Goal: Communication & Community: Answer question/provide support

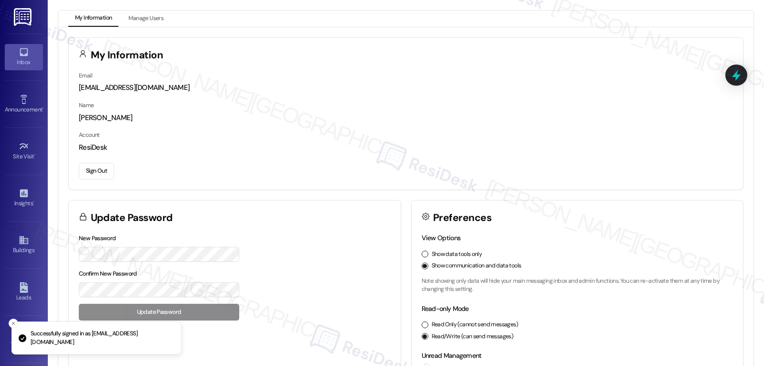
click at [22, 60] on div "Inbox" at bounding box center [24, 62] width 48 height 10
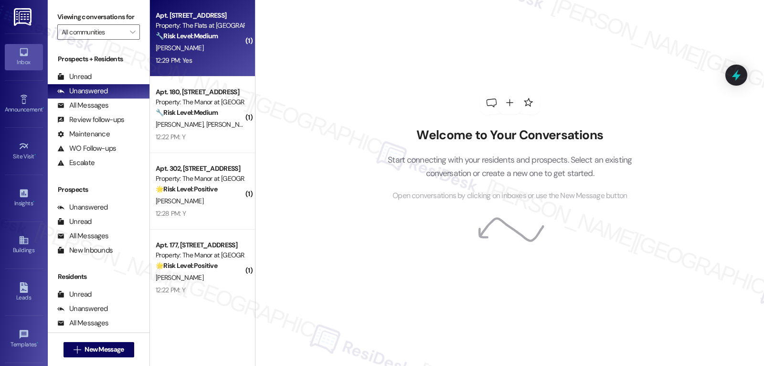
click at [193, 47] on div "[PERSON_NAME]" at bounding box center [200, 48] width 90 height 12
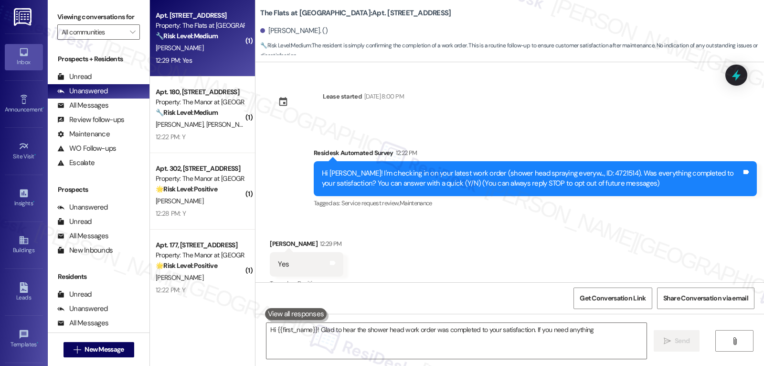
scroll to position [16, 0]
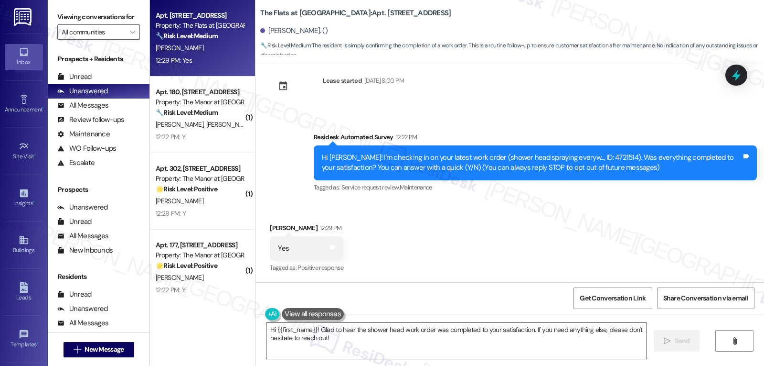
click at [415, 350] on textarea "Hi {{first_name}}! Glad to hear the shower head work order was completed to you…" at bounding box center [457, 341] width 380 height 36
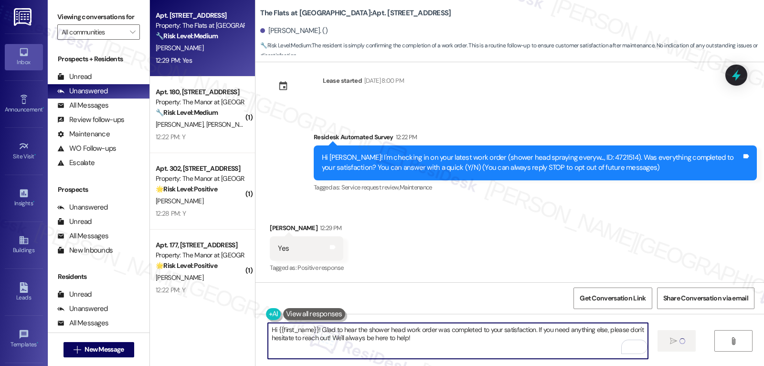
type textarea "Hi {{first_name}}! Glad to hear the shower head work order was completed to you…"
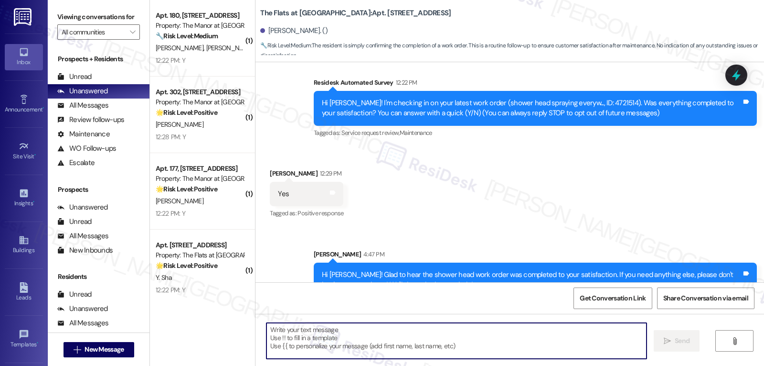
scroll to position [93, 0]
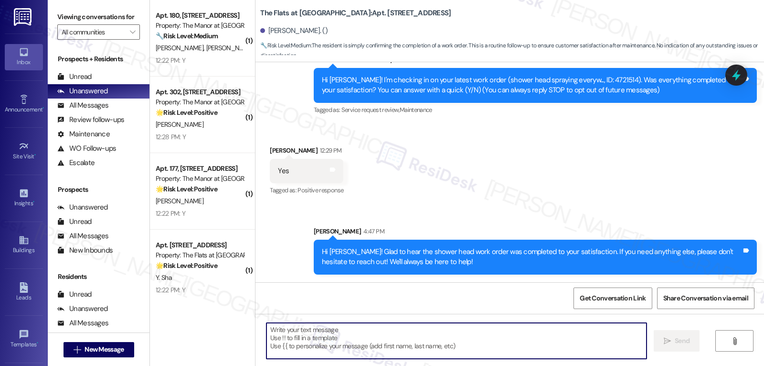
click at [347, 334] on textarea "To enrich screen reader interactions, please activate Accessibility in Grammarl…" at bounding box center [457, 341] width 380 height 36
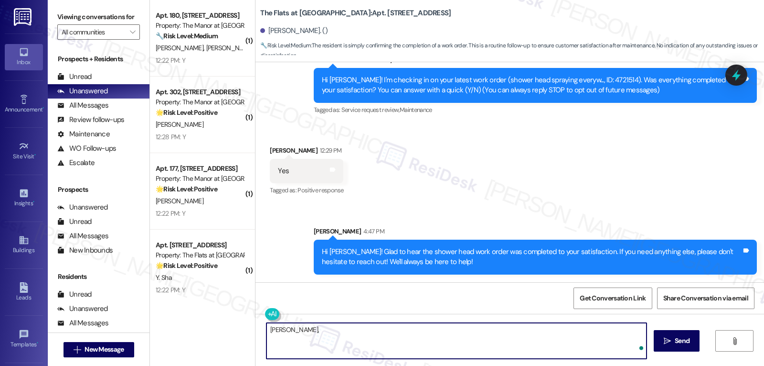
paste textarea "Just curious—has {{property}} been everything you hoped for? I’d love to hear y…"
click at [286, 332] on textarea "[PERSON_NAME], Just curious—has {{property}} been everything you hoped for? I’d…" at bounding box center [457, 341] width 380 height 36
click at [573, 340] on textarea "[PERSON_NAME], just curious—has {{property}} been everything you hoped for? I’d…" at bounding box center [457, 341] width 380 height 36
type textarea "[PERSON_NAME], just curious—has {{property}} been everything you hoped for? I’d…"
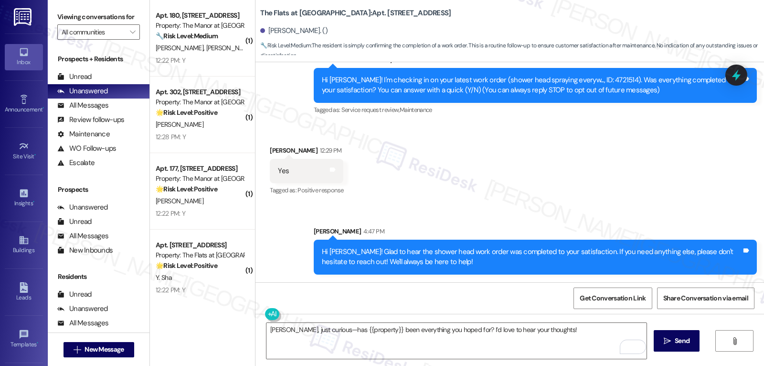
click at [707, 338] on div "[PERSON_NAME], just curious—has {{property}} been everything you hoped for? I’d…" at bounding box center [510, 349] width 509 height 72
click at [684, 336] on span "Send" at bounding box center [682, 340] width 15 height 10
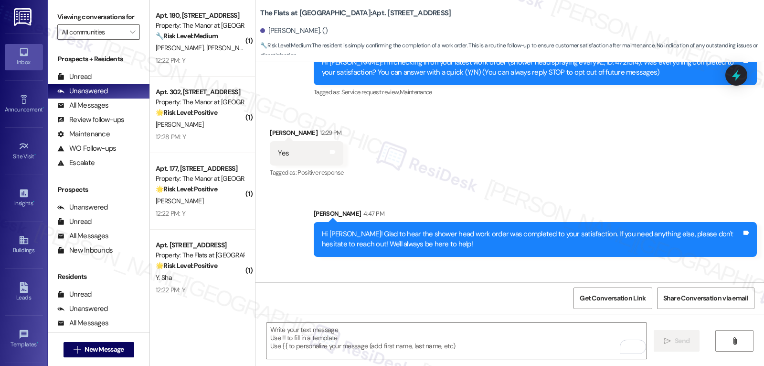
scroll to position [160, 0]
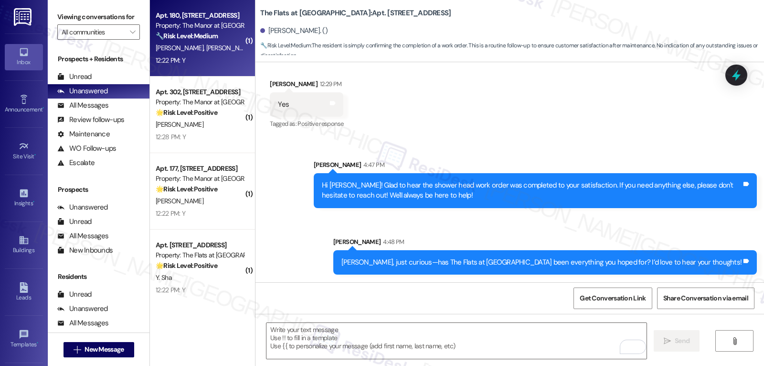
click at [211, 31] on div "🔧 Risk Level: Medium The resident responded positively to a follow-up regarding…" at bounding box center [200, 36] width 88 height 10
type textarea "Fetching suggested responses. Please feel free to read through the conversation…"
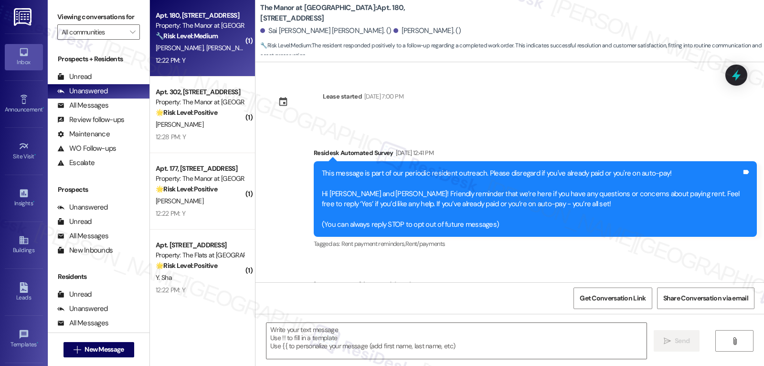
scroll to position [4276, 0]
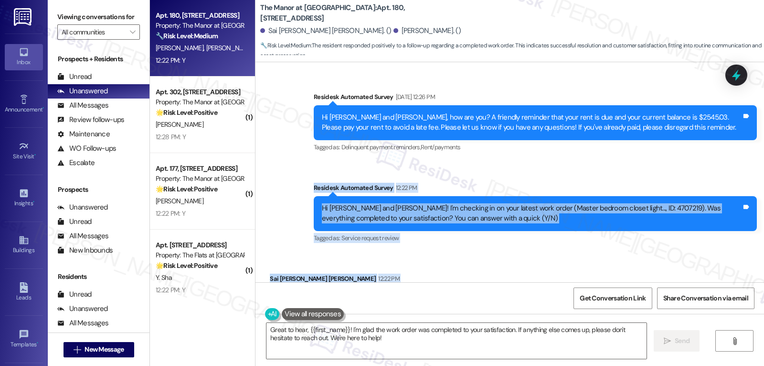
drag, startPoint x: 304, startPoint y: 140, endPoint x: 341, endPoint y: 251, distance: 117.7
click at [341, 251] on div "Lease started [DATE] 7:00 PM Survey, sent via SMS Residesk Automated Survey [DA…" at bounding box center [510, 172] width 509 height 220
copy div "Residesk Automated Survey 12:22 PM Hi [PERSON_NAME] and [PERSON_NAME]! I'm chec…"
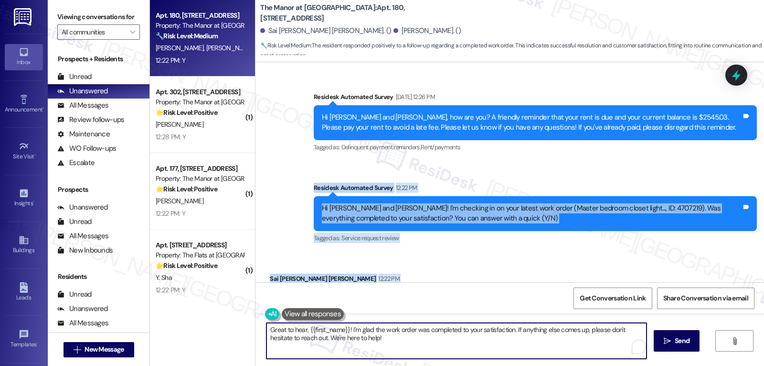
click at [437, 347] on textarea "Great to hear, {{first_name}}! I'm glad the work order was completed to your sa…" at bounding box center [457, 341] width 380 height 36
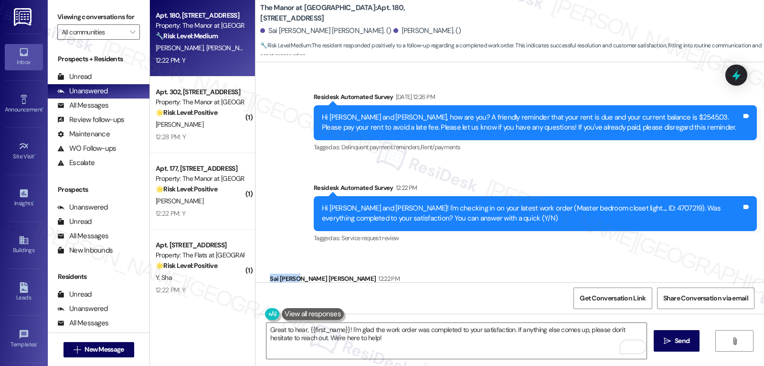
drag, startPoint x: 290, startPoint y: 229, endPoint x: 260, endPoint y: 226, distance: 29.9
click at [263, 266] on div "Received via SMS Sai [PERSON_NAME] [PERSON_NAME] 12:22 PM Y Tags and notes Tagg…" at bounding box center [335, 299] width 144 height 66
copy div "[PERSON_NAME]"
click at [302, 330] on textarea "Great to hear, {{first_name}}! I'm glad the work order was completed to your sa…" at bounding box center [457, 341] width 380 height 36
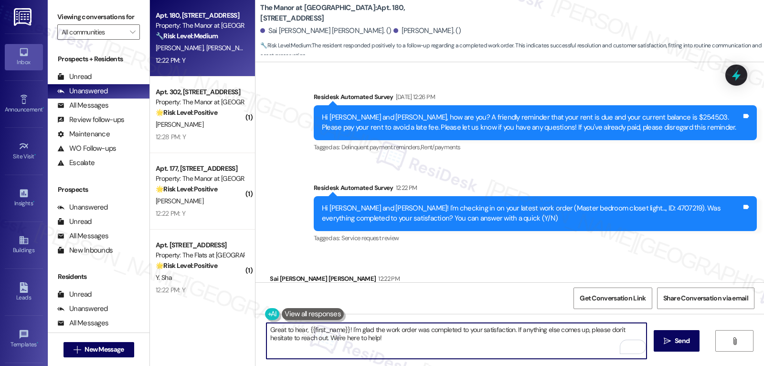
paste textarea "[PERSON_NAME]"
click at [408, 338] on textarea "Great to hear, [PERSON_NAME]! I'm glad the work order was completed to your sat…" at bounding box center [457, 341] width 380 height 36
type textarea "Great to hear, [PERSON_NAME]! I'm glad the work order was completed to your sat…"
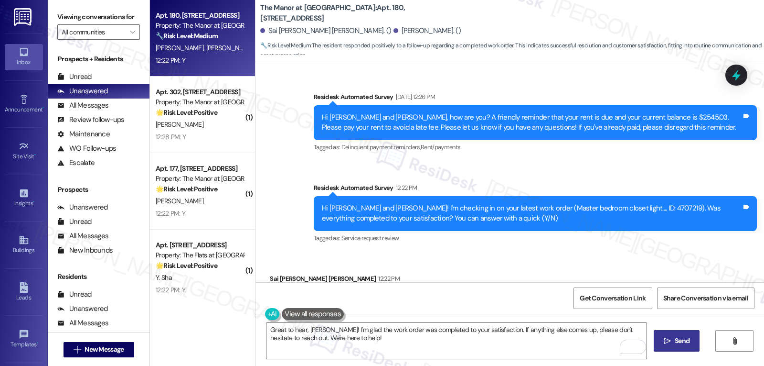
click at [664, 344] on icon "" at bounding box center [667, 341] width 7 height 8
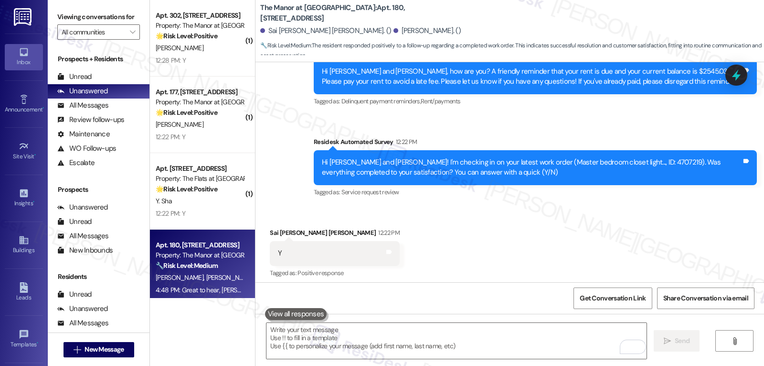
scroll to position [4353, 0]
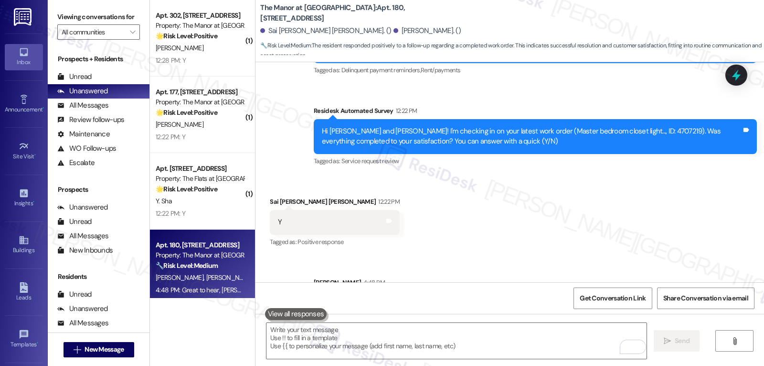
drag, startPoint x: 359, startPoint y: 252, endPoint x: 386, endPoint y: 251, distance: 26.8
click at [386, 298] on div "Great to hear, [PERSON_NAME]! I'm glad the work order was completed to your sat…" at bounding box center [532, 308] width 420 height 21
copy div "[PERSON_NAME]"
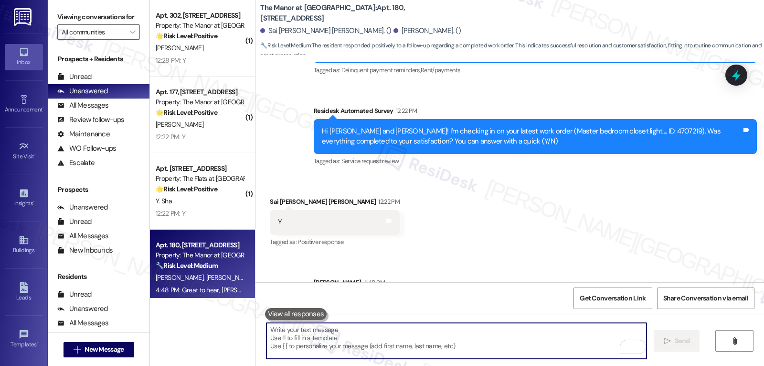
click at [323, 336] on textarea "To enrich screen reader interactions, please activate Accessibility in Grammarl…" at bounding box center [457, 341] width 380 height 36
paste textarea "[PERSON_NAME]"
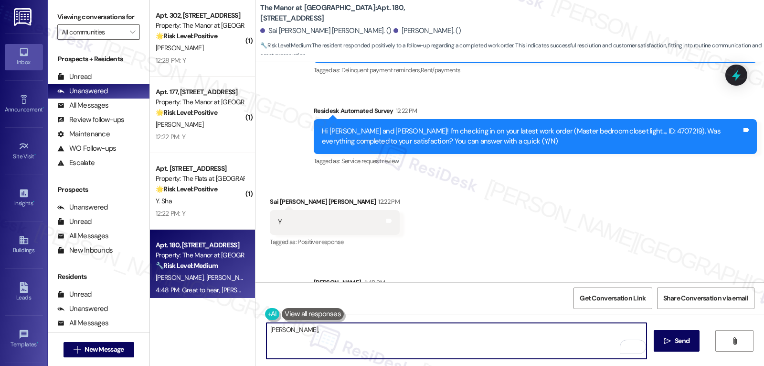
click at [308, 343] on textarea "[PERSON_NAME]," at bounding box center [457, 341] width 380 height 36
paste textarea "I hope you’re enjoying your time at {{property}}! Has it been meeting your expe…"
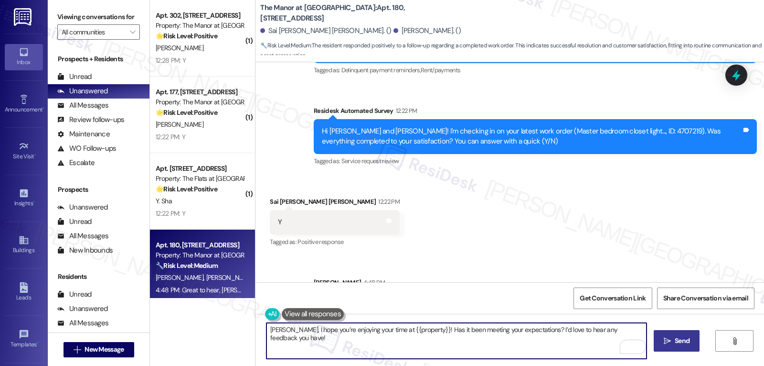
type textarea "[PERSON_NAME], I hope you’re enjoying your time at {{property}}! Has it been me…"
click at [673, 348] on button " Send" at bounding box center [677, 341] width 46 height 22
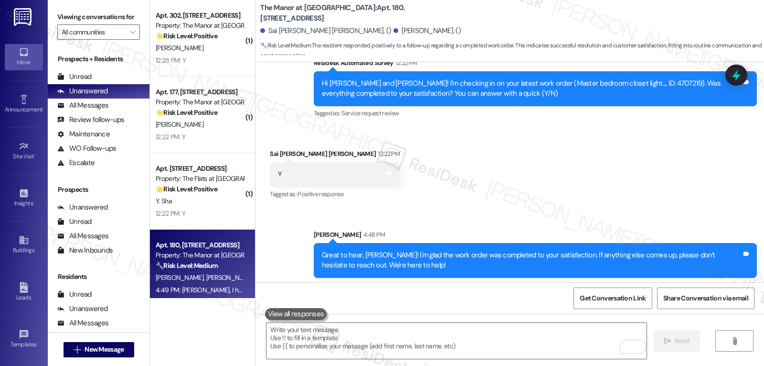
scroll to position [4429, 0]
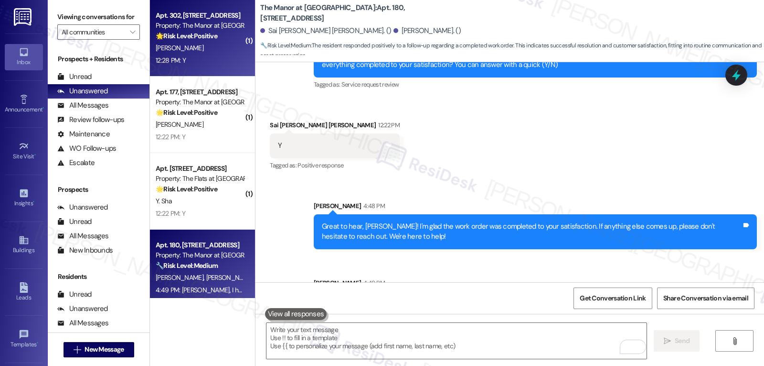
click at [207, 62] on div "12:28 PM: Y 12:28 PM: Y" at bounding box center [200, 60] width 90 height 12
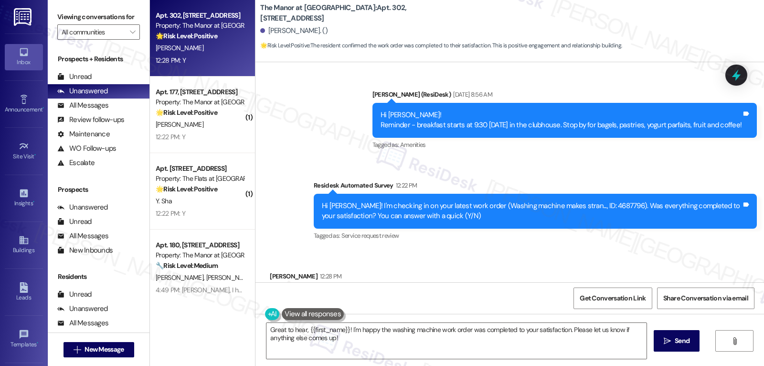
scroll to position [5225, 0]
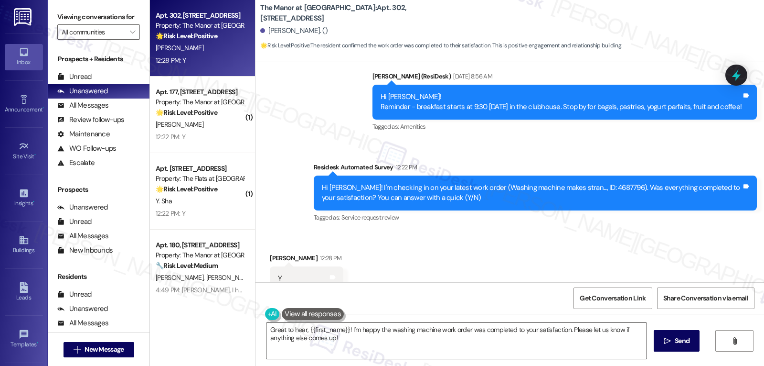
click at [377, 341] on textarea "Great to hear, {{first_name}}! I'm happy the washing machine work order was com…" at bounding box center [457, 341] width 380 height 36
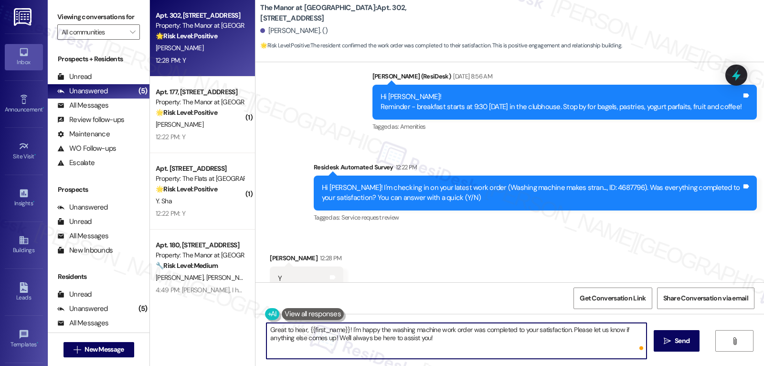
type textarea "Great to hear, {{first_name}}! I'm happy the washing machine work order was com…"
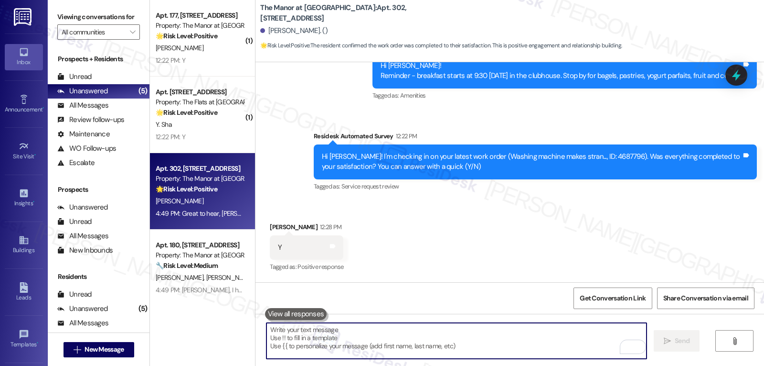
scroll to position [5301, 0]
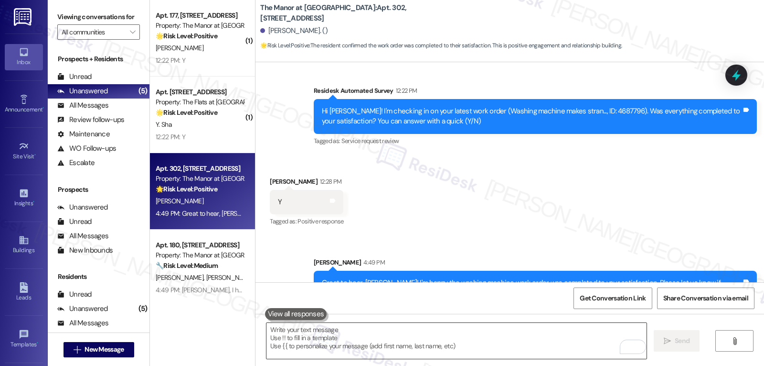
click at [296, 324] on textarea "To enrich screen reader interactions, please activate Accessibility in Grammarl…" at bounding box center [457, 341] width 380 height 36
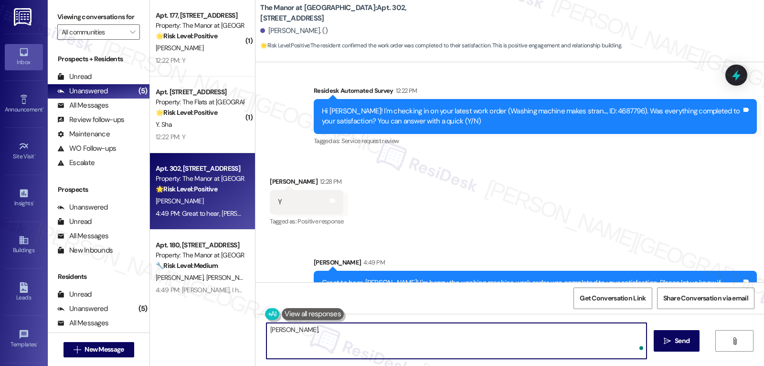
paste textarea "I’d love to know—has your experience at {{property}} been what you expected? Yo…"
type textarea "[PERSON_NAME], I’d love to know—has your experience at {{property}} been what y…"
click at [696, 340] on button " Send" at bounding box center [677, 341] width 46 height 22
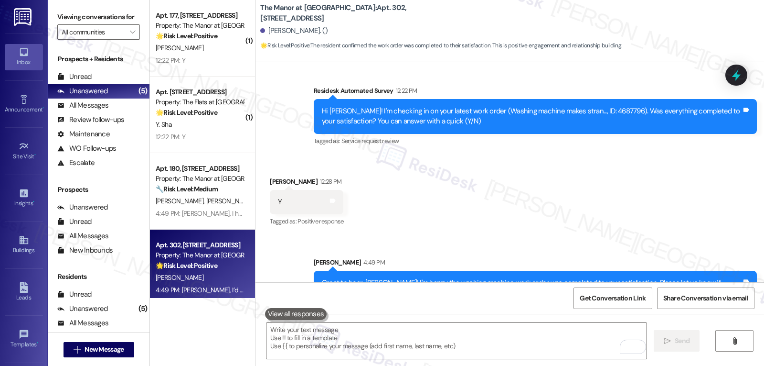
scroll to position [5368, 0]
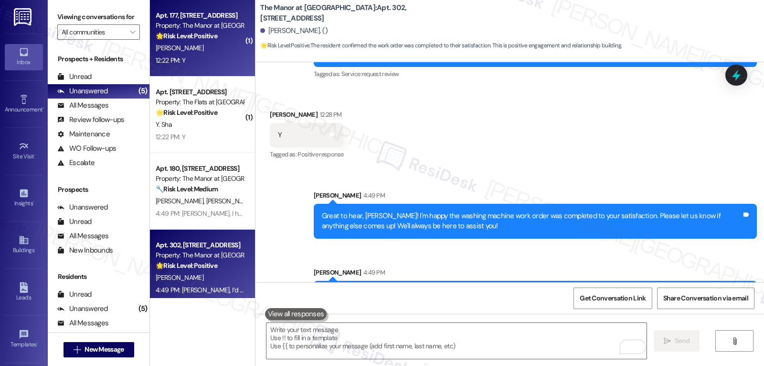
click at [208, 34] on strong "🌟 Risk Level: Positive" at bounding box center [187, 36] width 62 height 9
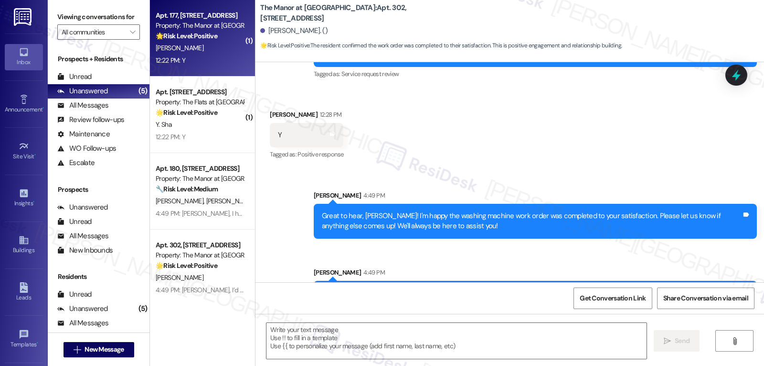
type textarea "Fetching suggested responses. Please feel free to read through the conversation…"
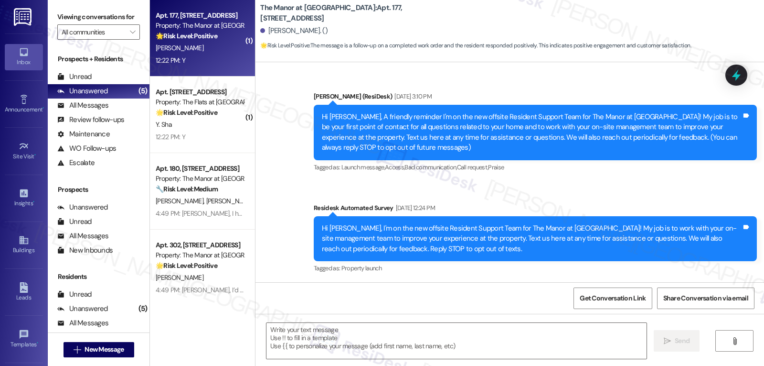
scroll to position [5384, 0]
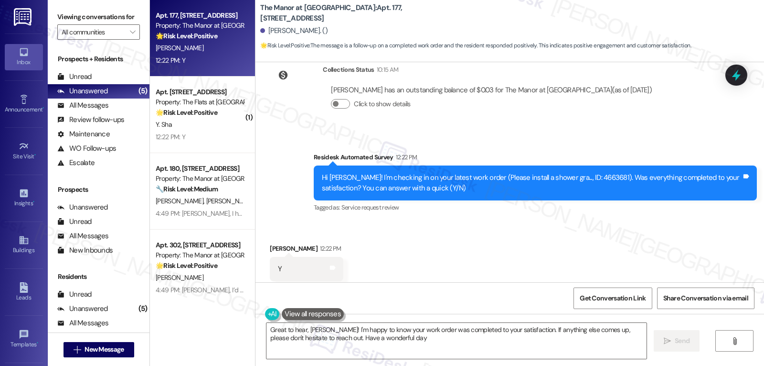
type textarea "Great to hear, [PERSON_NAME]! I'm happy to know your work order was completed t…"
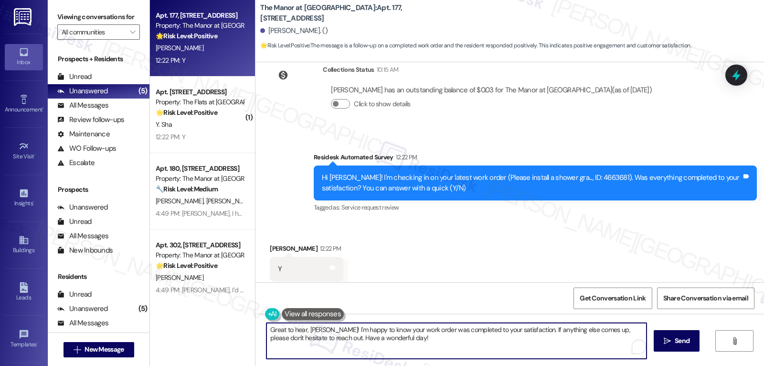
click at [533, 346] on textarea "Great to hear, [PERSON_NAME]! I'm happy to know your work order was completed t…" at bounding box center [457, 341] width 380 height 36
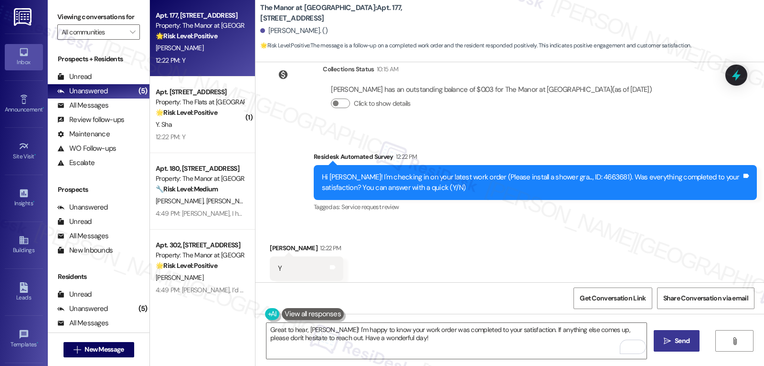
click at [668, 338] on icon "" at bounding box center [667, 341] width 7 height 8
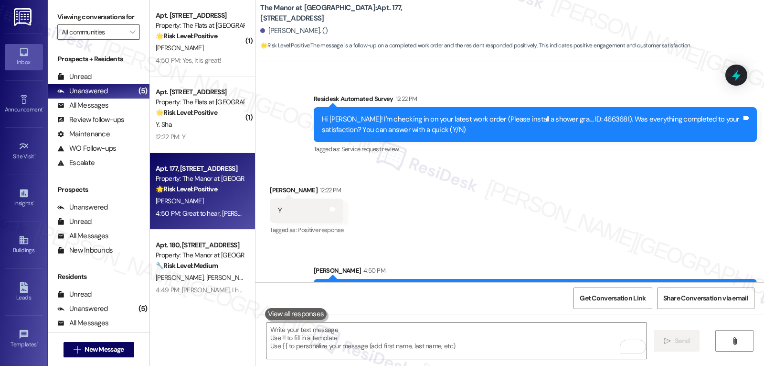
scroll to position [5461, 0]
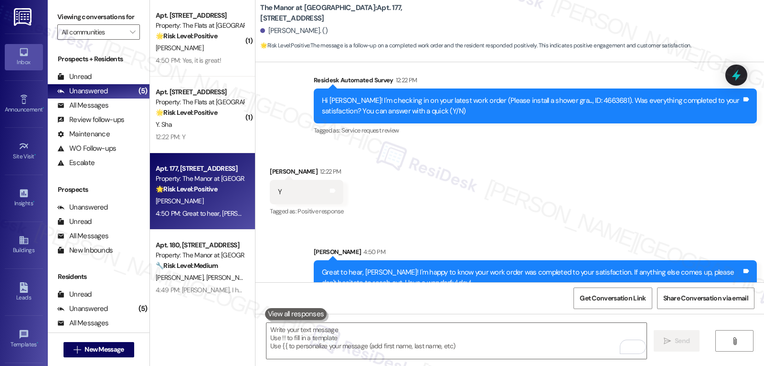
click at [368, 267] on div "Great to hear, [PERSON_NAME]! I'm happy to know your work order was completed t…" at bounding box center [532, 277] width 420 height 21
click at [369, 267] on div "Great to hear, [PERSON_NAME]! I'm happy to know your work order was completed t…" at bounding box center [532, 277] width 420 height 21
copy div "[PERSON_NAME]"
click at [330, 337] on textarea "To enrich screen reader interactions, please activate Accessibility in Grammarl…" at bounding box center [457, 341] width 380 height 36
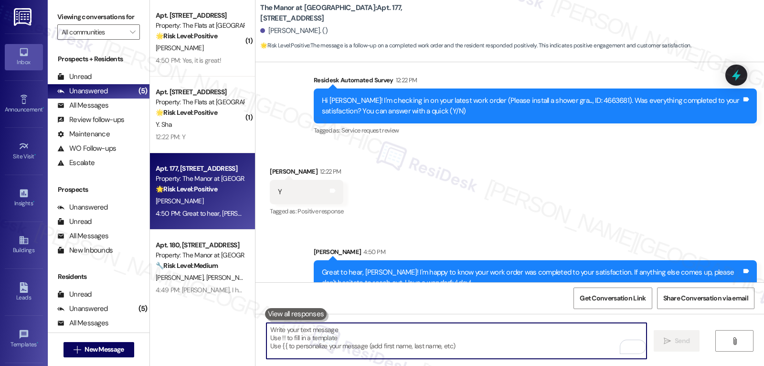
paste textarea "[PERSON_NAME]"
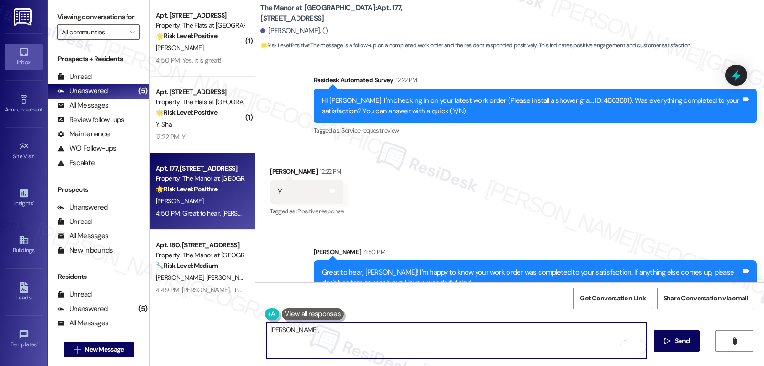
click at [473, 340] on textarea "[PERSON_NAME]," at bounding box center [457, 341] width 380 height 36
paste textarea "how are things going at {{property}}? Has it been everything you were looking f…"
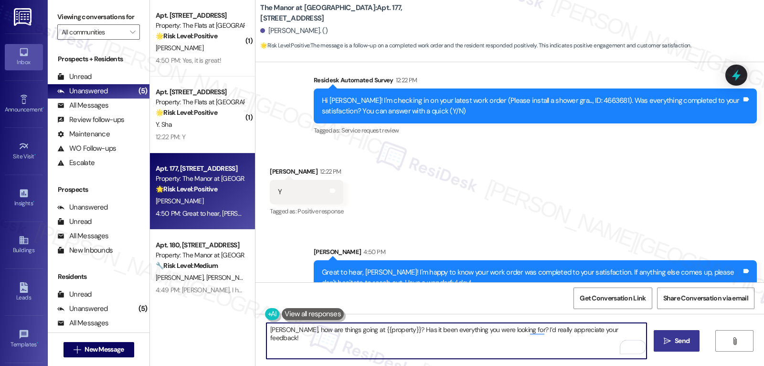
type textarea "[PERSON_NAME], how are things going at {{property}}? Has it been everything you…"
click at [677, 342] on span "Send" at bounding box center [682, 340] width 15 height 10
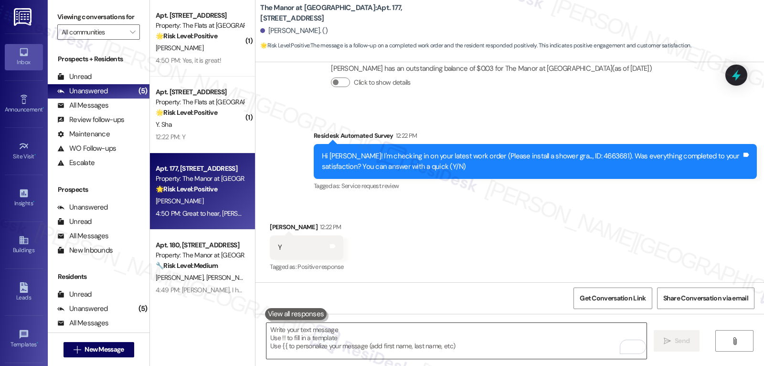
scroll to position [5384, 0]
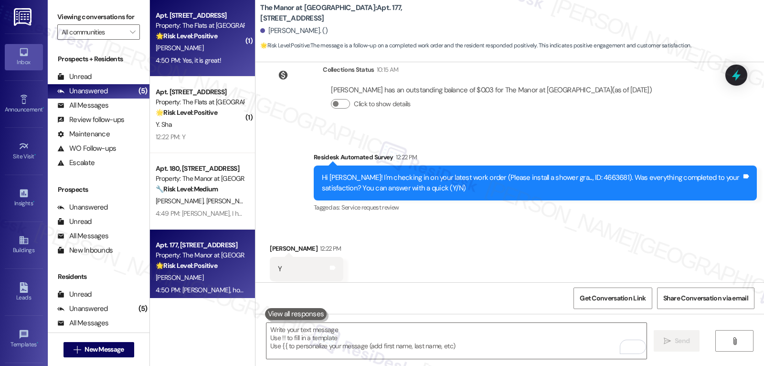
click at [199, 64] on div "4:50 PM: Yes, it is great! 4:50 PM: Yes, it is great!" at bounding box center [188, 60] width 65 height 9
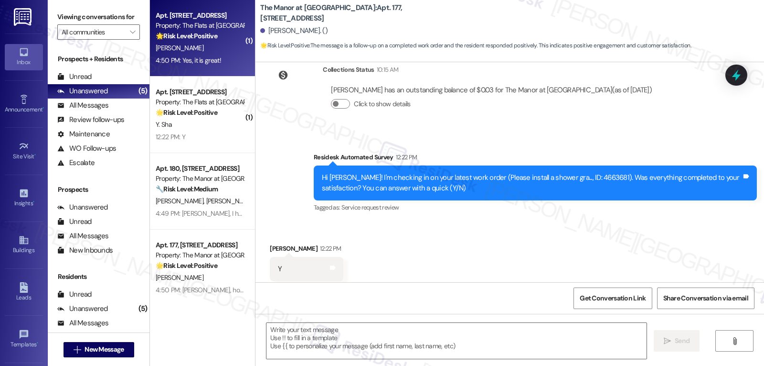
type textarea "Fetching suggested responses. Please feel free to read through the conversation…"
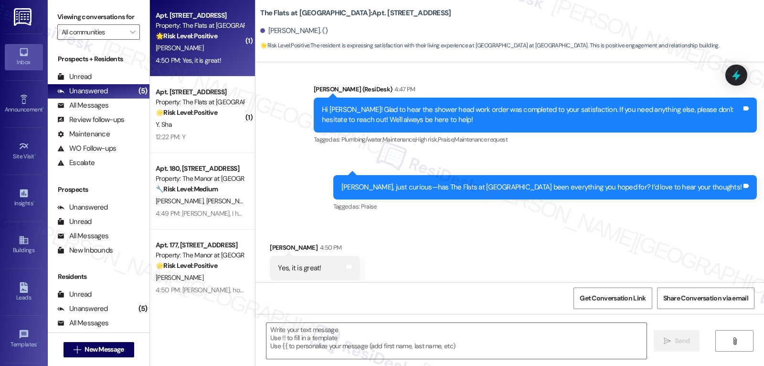
type textarea "Fetching suggested responses. Please feel free to read through the conversation…"
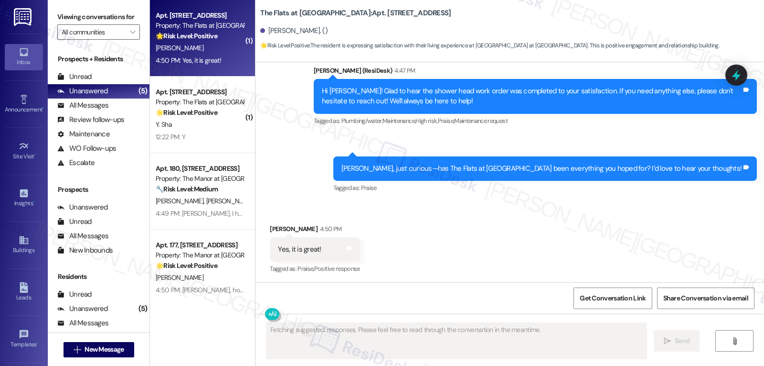
scroll to position [255, 0]
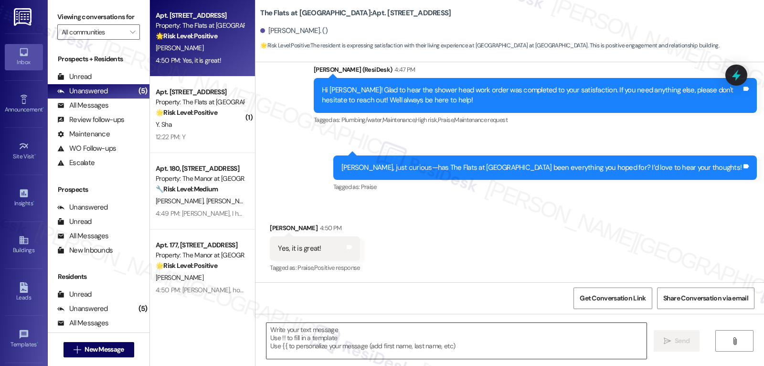
click at [350, 355] on textarea at bounding box center [457, 341] width 380 height 36
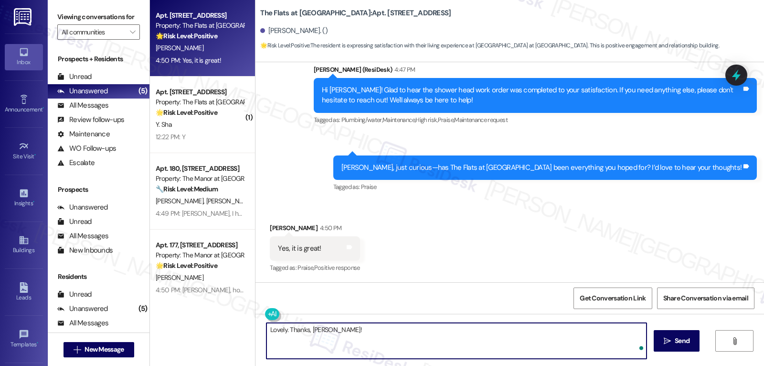
paste textarea "we’d be so grateful if you could share your great experience in a Google Review…"
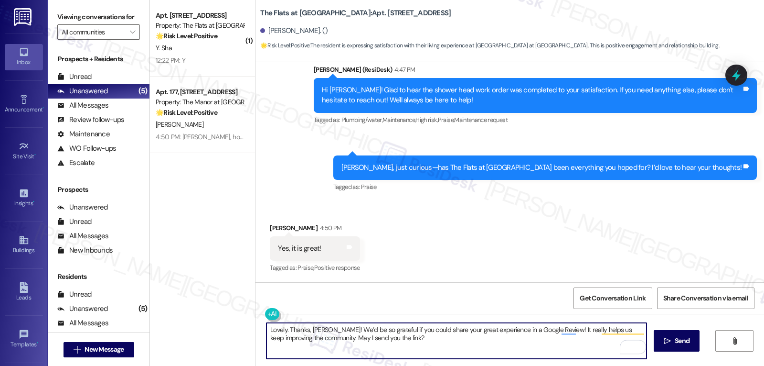
click at [458, 348] on textarea "Lovely. Thanks, [PERSON_NAME]! We’d be so grateful if you could share your grea…" at bounding box center [457, 341] width 380 height 36
type textarea "Lovely. Thanks, [PERSON_NAME]! We’d be so grateful if you could share your grea…"
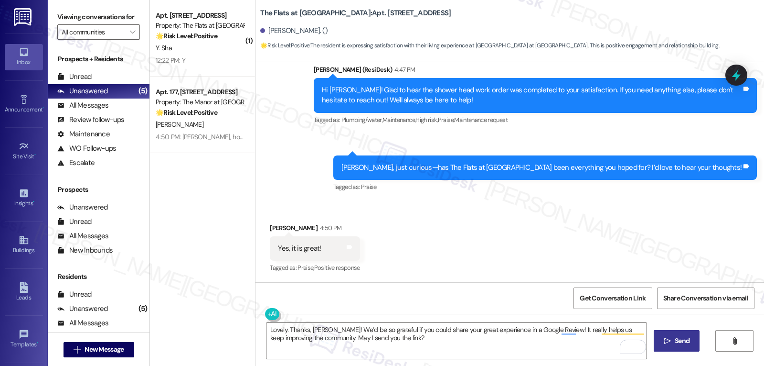
click at [679, 337] on span "Send" at bounding box center [682, 340] width 15 height 10
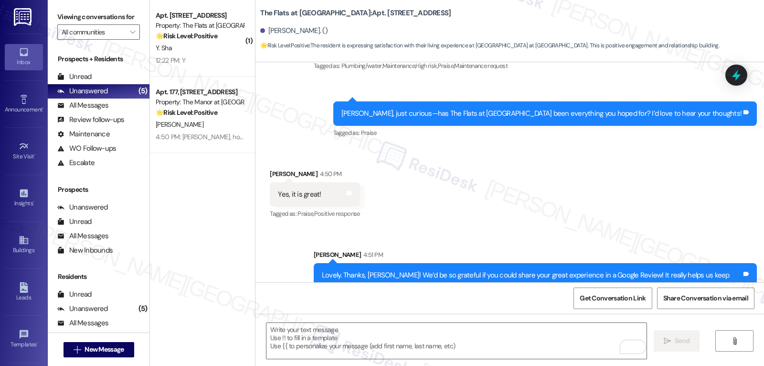
scroll to position [332, 0]
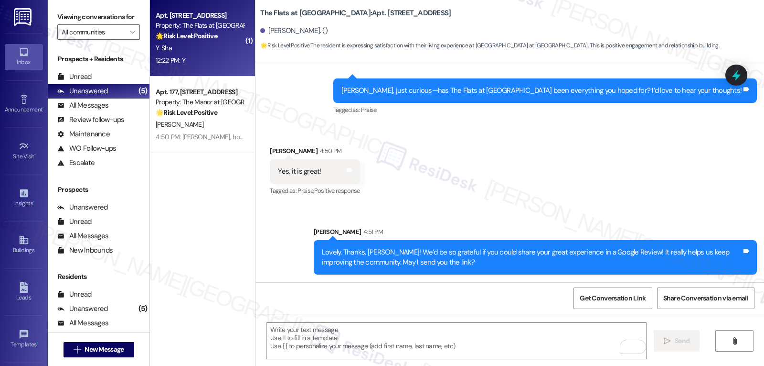
click at [180, 50] on div "Y. Sha" at bounding box center [200, 48] width 90 height 12
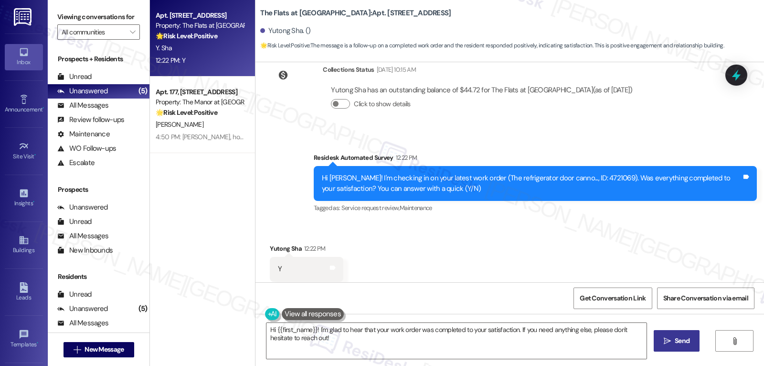
scroll to position [1105, 0]
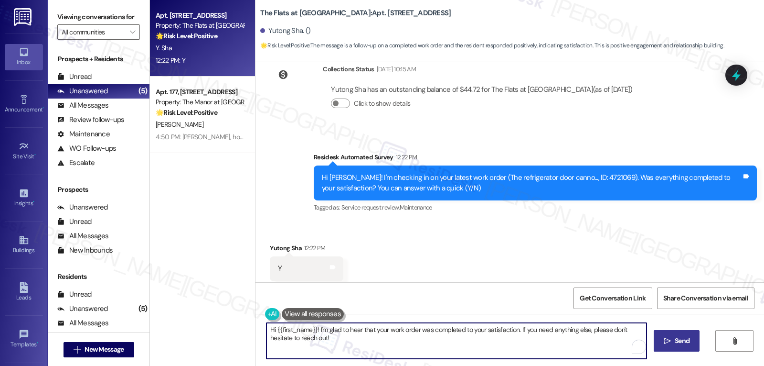
click at [356, 345] on textarea "Hi {{first_name}}! I'm glad to hear that your work order was completed to your …" at bounding box center [457, 341] width 380 height 36
type textarea "Hi {{first_name}}! I'm glad to hear that your work order was completed to your …"
click at [669, 354] on div "Hi {{first_name}}! I'm glad to hear that your work order was completed to your …" at bounding box center [510, 349] width 509 height 72
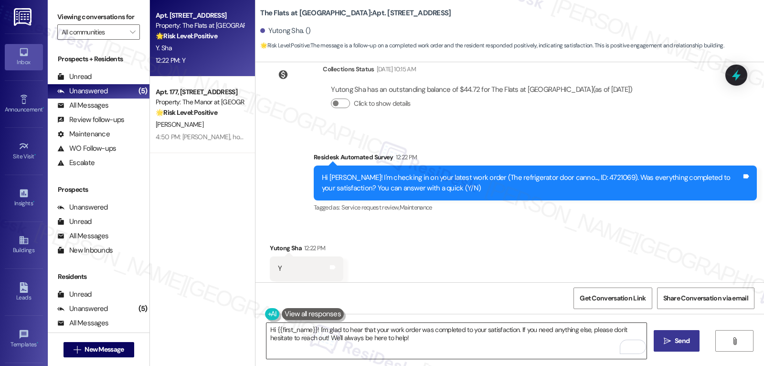
click at [415, 349] on textarea "Hi {{first_name}}! I'm glad to hear that your work order was completed to your …" at bounding box center [457, 341] width 380 height 36
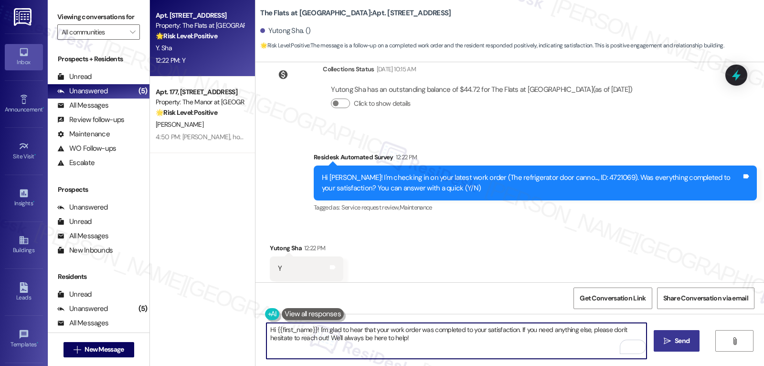
click at [663, 350] on button " Send" at bounding box center [677, 341] width 46 height 22
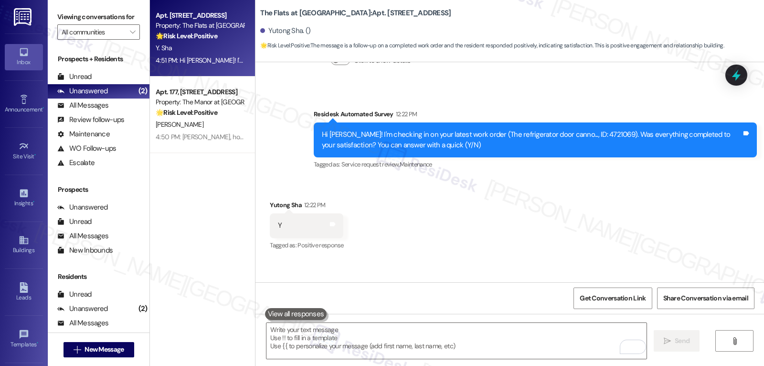
scroll to position [1182, 0]
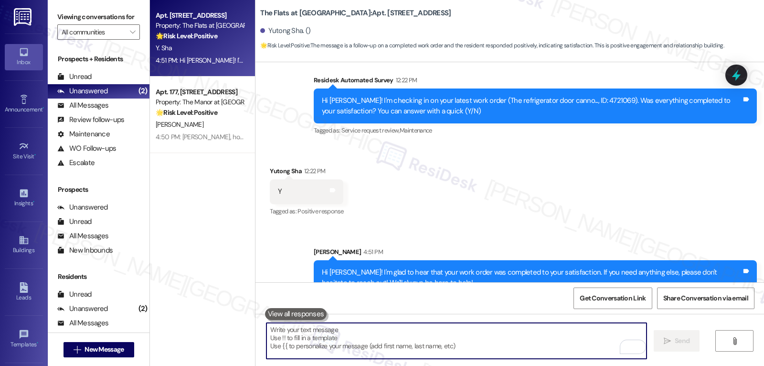
click at [502, 338] on textarea "To enrich screen reader interactions, please activate Accessibility in Grammarl…" at bounding box center [457, 341] width 380 height 36
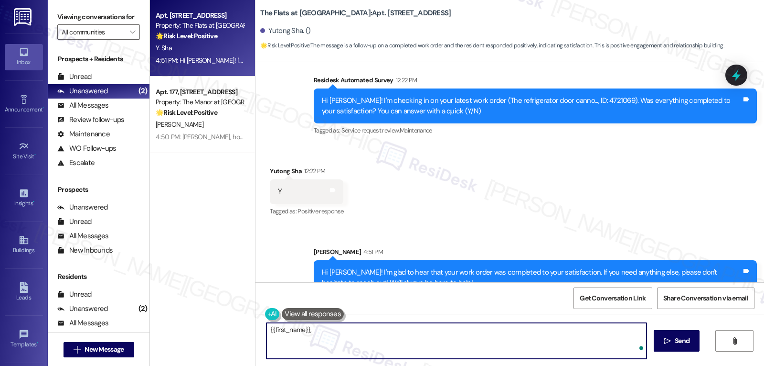
paste textarea "I hope you’re enjoying your time at {{property}}! Has it been meeting your expe…"
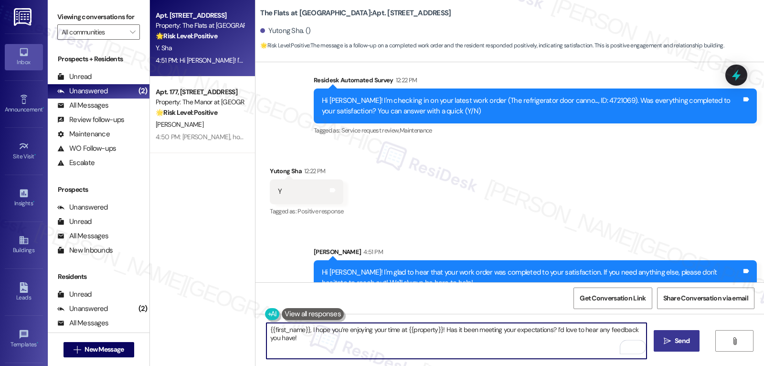
type textarea "{{first_name}}, I hope you’re enjoying your time at {{property}}! Has it been m…"
click at [676, 348] on button " Send" at bounding box center [677, 341] width 46 height 22
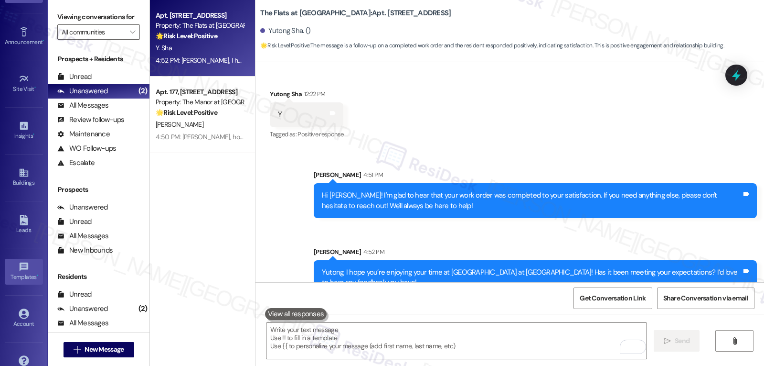
scroll to position [90, 0]
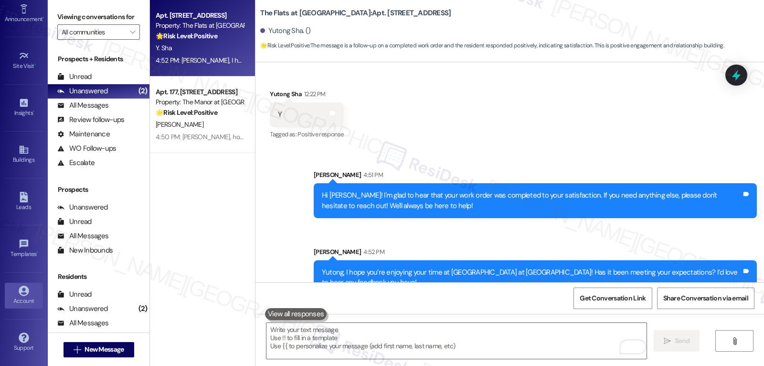
click at [11, 301] on div "Account" at bounding box center [24, 301] width 48 height 10
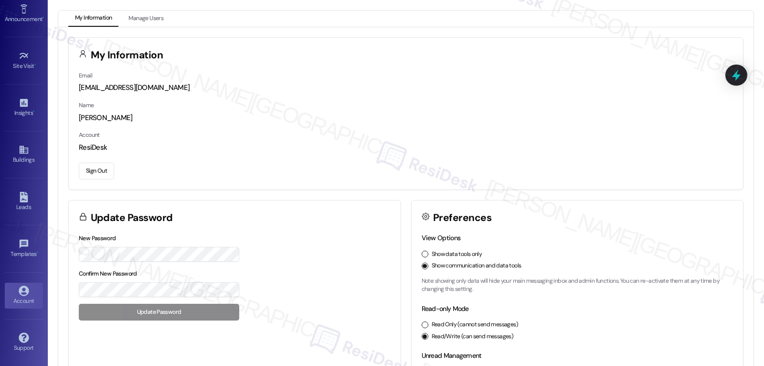
click at [96, 171] on button "Sign Out" at bounding box center [96, 170] width 35 height 17
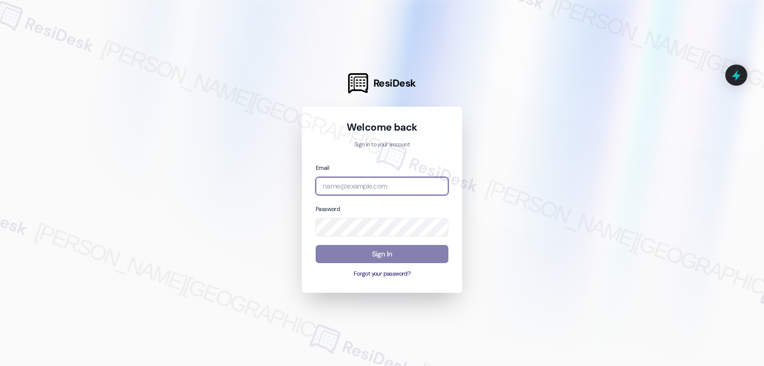
click at [335, 190] on input "email" at bounding box center [382, 186] width 133 height 19
paste input "automated-surveys-archway_equities-jomar.punay@archway_[DOMAIN_NAME]"
type input "automated-surveys-archway_equities-jomar.punay@archway_[DOMAIN_NAME]"
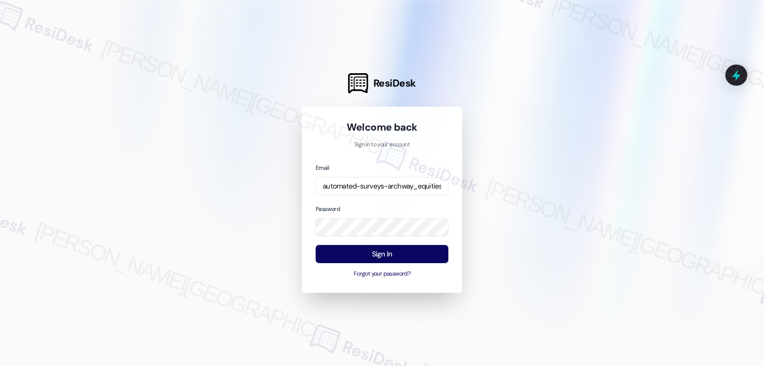
click at [376, 204] on div "Password" at bounding box center [382, 220] width 133 height 33
click at [381, 249] on button "Sign In" at bounding box center [382, 254] width 133 height 19
